Goal: Task Accomplishment & Management: Use online tool/utility

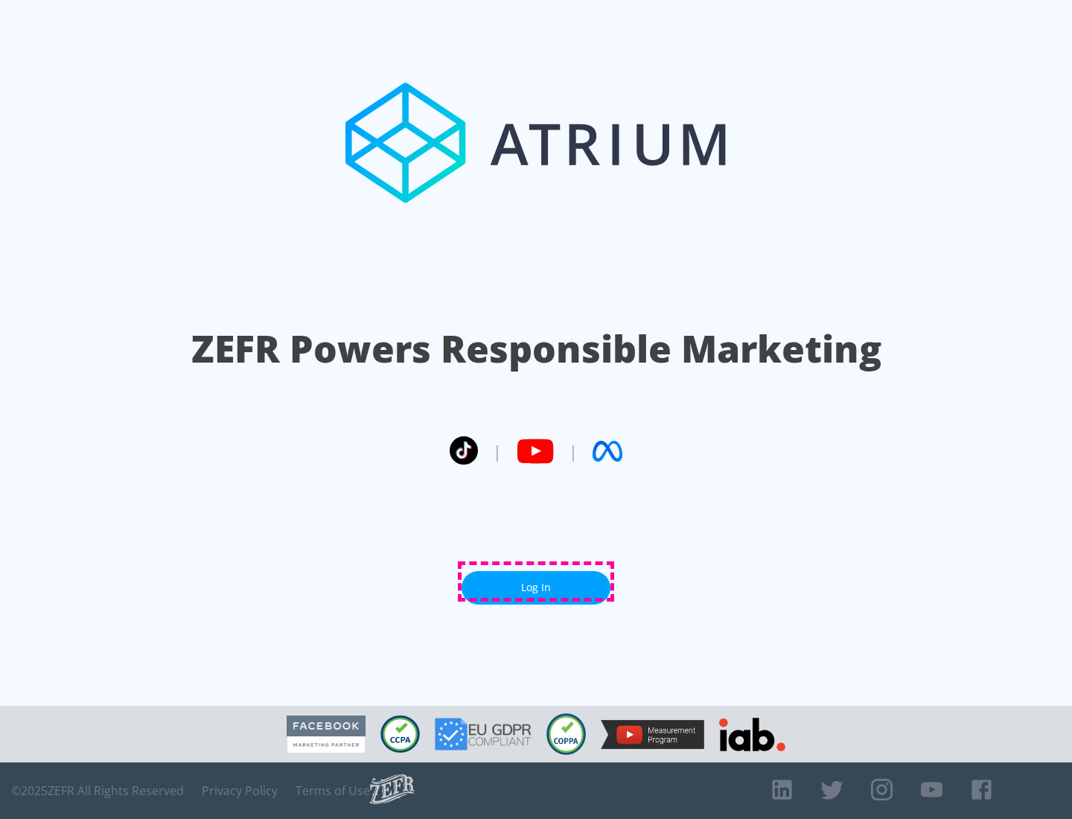
click at [536, 581] on link "Log In" at bounding box center [536, 587] width 149 height 33
